Goal: Feedback & Contribution: Leave review/rating

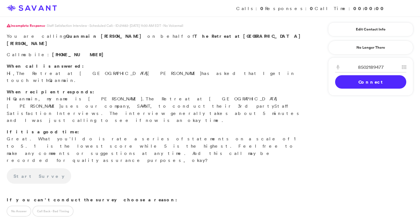
click at [370, 83] on link "Connect" at bounding box center [370, 81] width 71 height 13
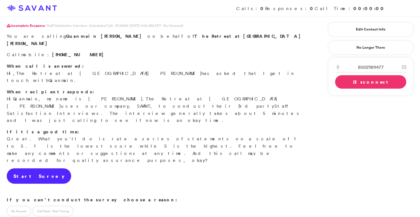
click at [39, 169] on link "Start Survey" at bounding box center [39, 177] width 64 height 16
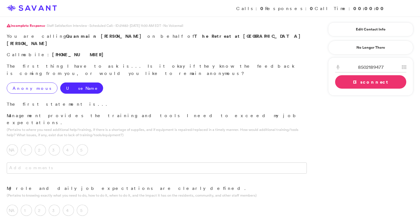
click at [29, 83] on label "Anonymous" at bounding box center [32, 88] width 51 height 11
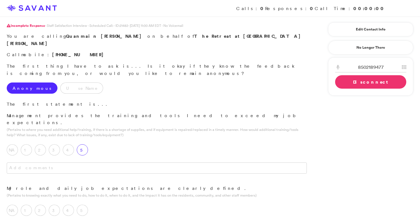
click at [83, 144] on label "5" at bounding box center [82, 149] width 11 height 11
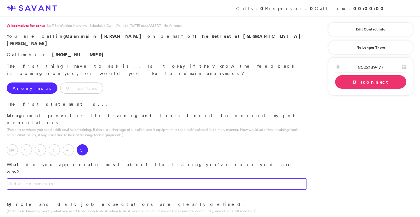
click at [86, 179] on textarea at bounding box center [157, 184] width 300 height 11
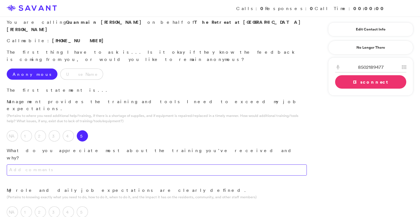
scroll to position [15, 0]
type textarea "T"
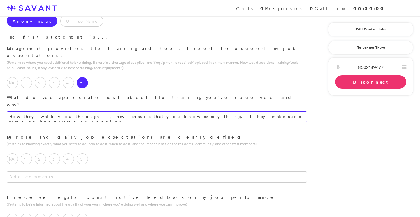
scroll to position [69, 0]
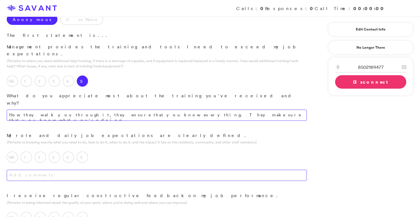
type textarea "How they walk you through it, they ensure that you know everything. They make s…"
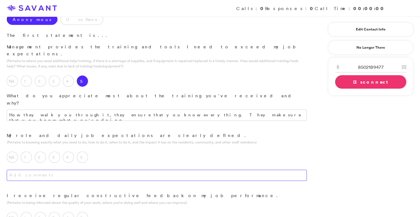
click at [142, 170] on textarea at bounding box center [157, 175] width 300 height 11
click at [86, 152] on label "5" at bounding box center [82, 157] width 11 height 11
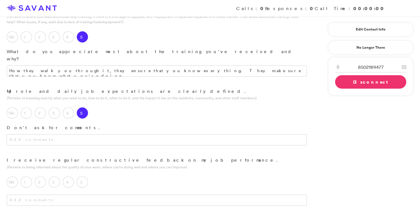
scroll to position [0, 0]
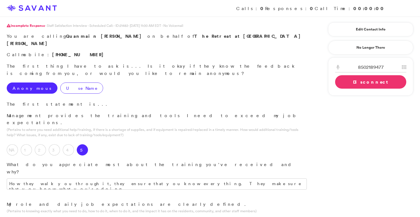
click at [60, 83] on label "Use Name" at bounding box center [81, 88] width 43 height 11
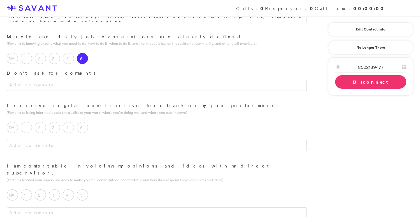
scroll to position [178, 0]
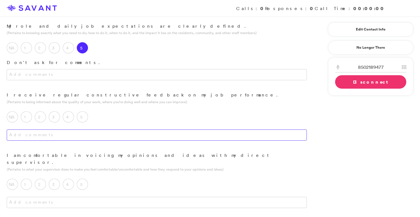
click at [87, 130] on textarea at bounding box center [157, 135] width 300 height 11
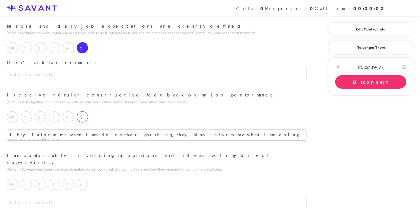
click at [83, 111] on label "5" at bounding box center [82, 116] width 11 height 11
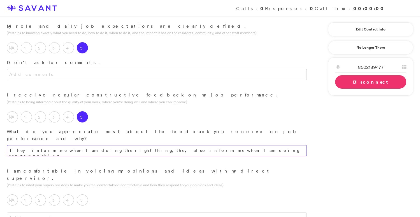
click at [212, 145] on textarea "They inform me when I am doing the right thing, they also inform me when I am d…" at bounding box center [157, 150] width 300 height 11
click at [214, 145] on textarea "They inform me when I am doing the right thing, and they also inform me when I …" at bounding box center [157, 150] width 300 height 11
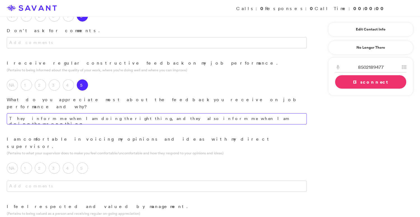
scroll to position [242, 0]
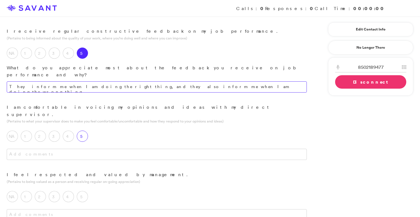
type textarea "They inform me when I am doing the right thing, and they also inform me when I …"
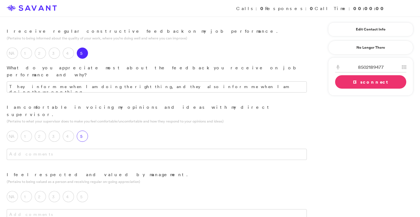
click at [87, 131] on div "5" at bounding box center [84, 138] width 14 height 14
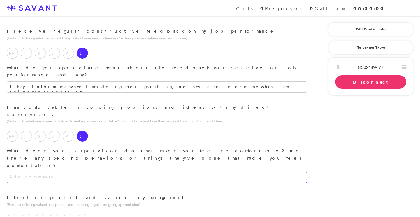
click at [88, 172] on textarea at bounding box center [157, 177] width 300 height 11
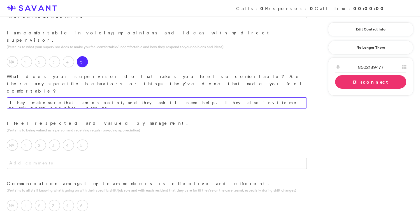
scroll to position [317, 0]
type textarea "They make sure that I am on point, and they ask if I need help. They also invit…"
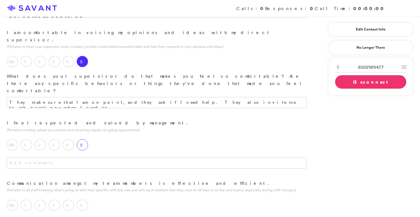
click at [88, 139] on div "5" at bounding box center [84, 146] width 14 height 14
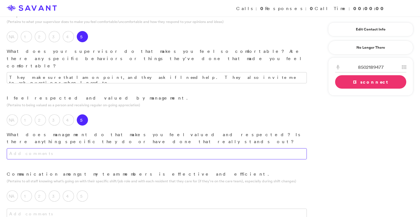
scroll to position [352, 0]
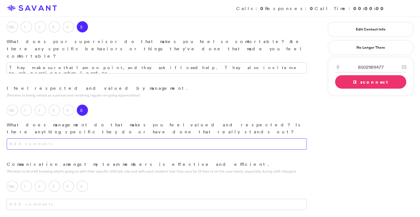
click at [99, 139] on textarea at bounding box center [157, 144] width 300 height 11
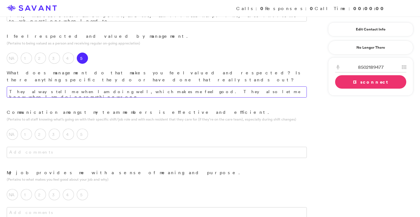
scroll to position [404, 0]
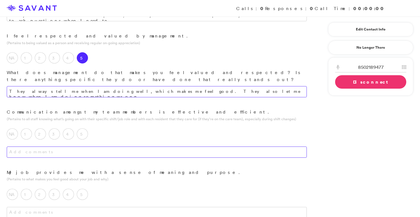
type textarea "They always tell me when I am doing well, which makes me feel good. They also l…"
click at [83, 147] on textarea at bounding box center [157, 152] width 300 height 11
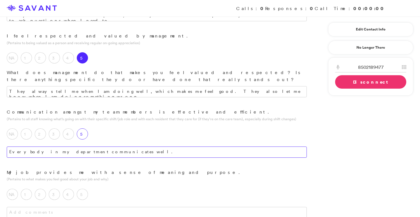
type textarea "Everybody in my department communicates well."
click at [86, 129] on label "5" at bounding box center [82, 134] width 11 height 11
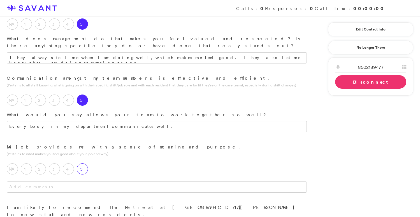
scroll to position [440, 0]
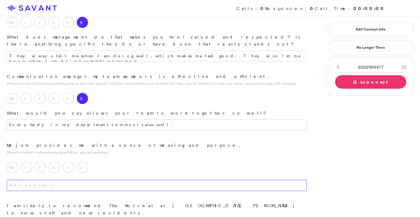
click at [90, 180] on textarea at bounding box center [157, 185] width 300 height 11
click at [84, 162] on label "5" at bounding box center [82, 167] width 11 height 11
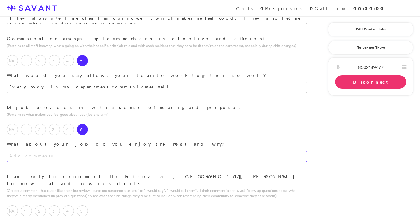
scroll to position [486, 0]
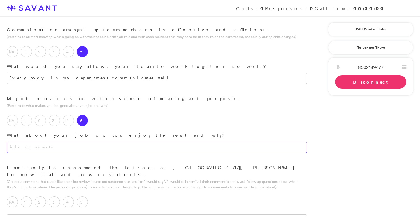
click at [92, 142] on textarea at bounding box center [157, 147] width 300 height 11
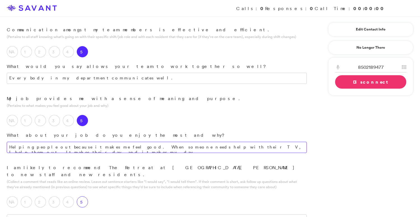
type textarea "Helping people out because it makes me feel good. When someone needs help with …"
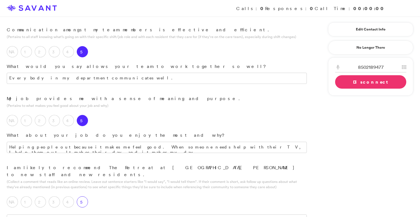
click at [86, 197] on label "5" at bounding box center [82, 202] width 11 height 11
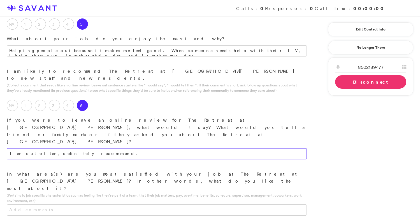
scroll to position [584, 0]
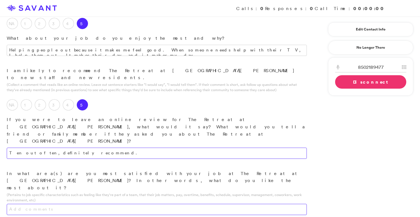
type textarea "Ten out of ten, definitely recommend."
click at [125, 204] on textarea at bounding box center [157, 209] width 300 height 11
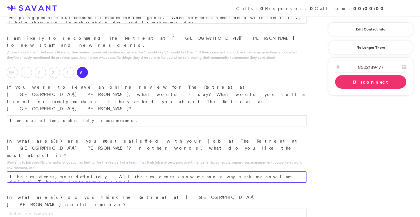
scroll to position [616, 0]
type textarea "The residents, most definitely. All the residents know me and always ask me how…"
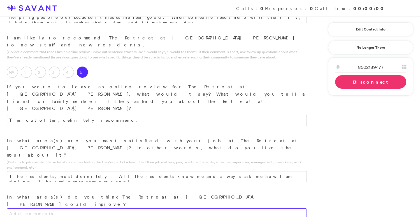
click at [141, 209] on textarea at bounding box center [157, 214] width 300 height 11
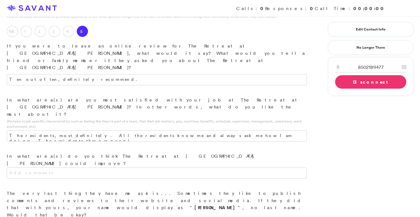
scroll to position [664, 0]
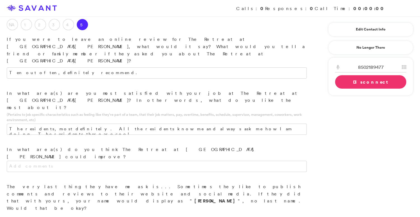
click at [346, 84] on link "Disconnect" at bounding box center [370, 81] width 71 height 13
